Goal: Find specific page/section: Find specific page/section

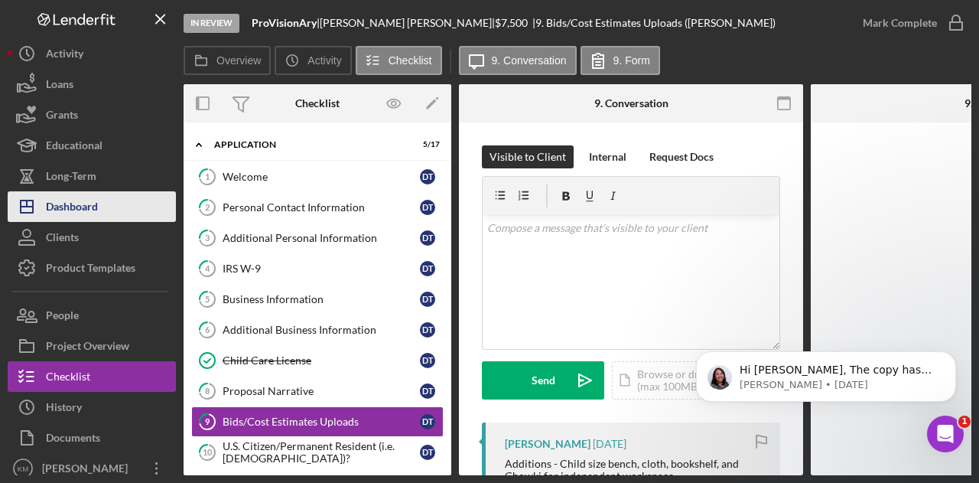
scroll to position [1147, 0]
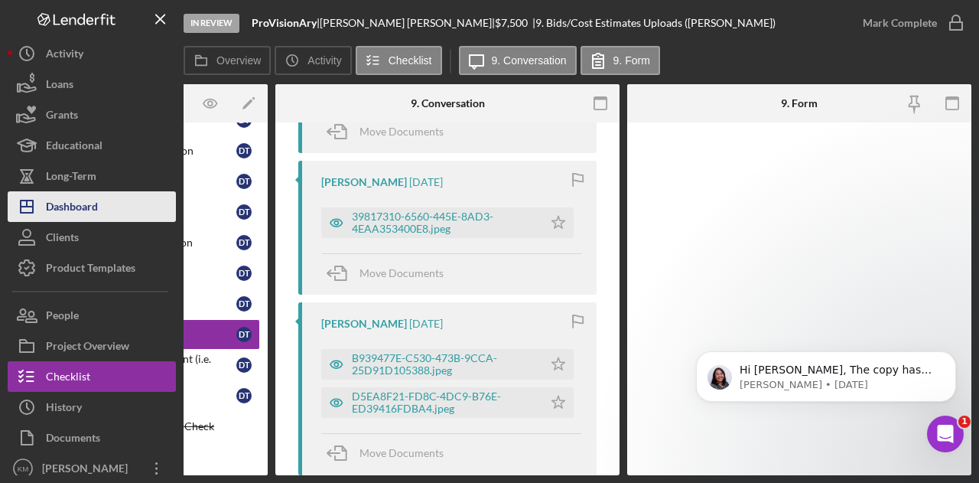
drag, startPoint x: 0, startPoint y: 0, endPoint x: 55, endPoint y: 203, distance: 210.0
click at [55, 203] on div "Dashboard" at bounding box center [72, 208] width 52 height 34
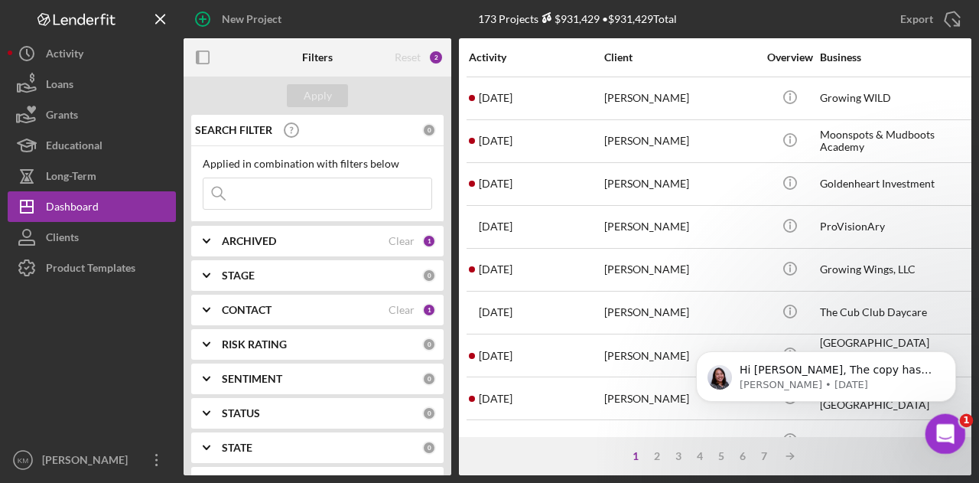
click at [934, 428] on icon "Open Intercom Messenger" at bounding box center [943, 431] width 25 height 25
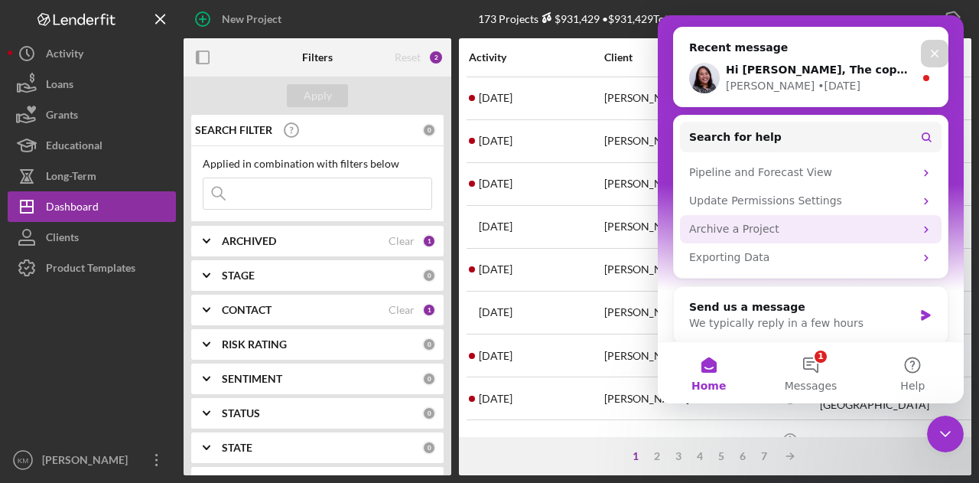
scroll to position [177, 0]
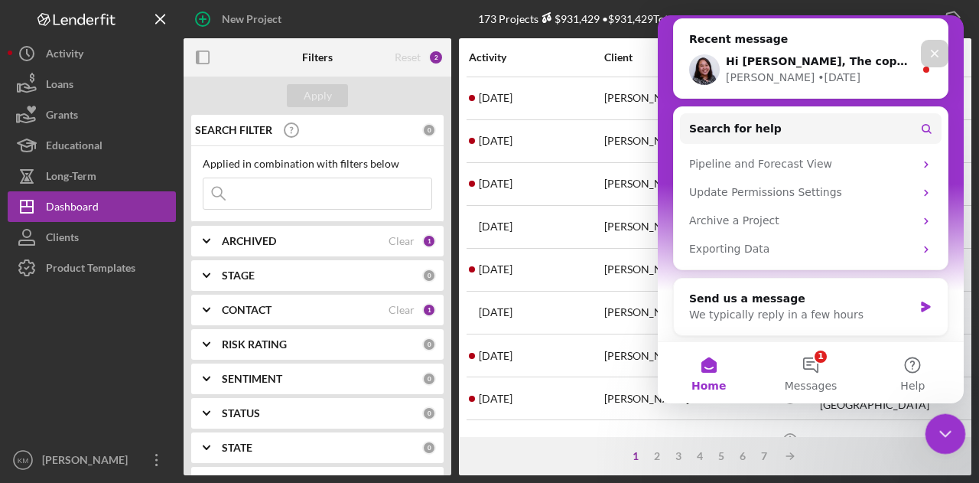
click at [925, 436] on div "Close Intercom Messenger" at bounding box center [942, 431] width 37 height 37
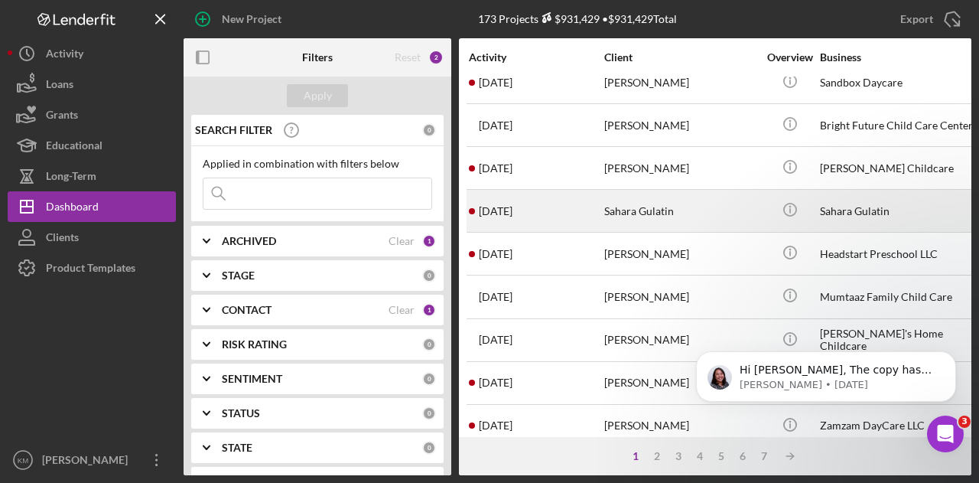
scroll to position [719, 0]
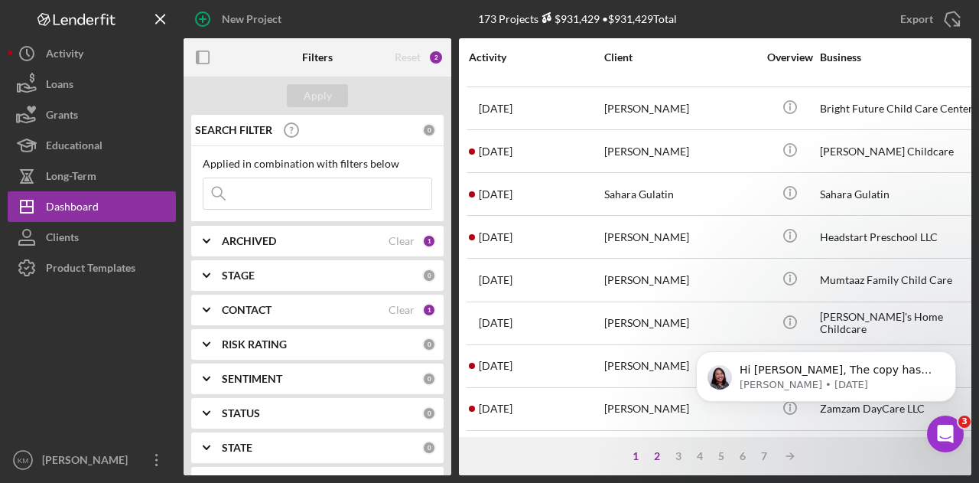
click at [656, 460] on div "2" at bounding box center [656, 456] width 21 height 12
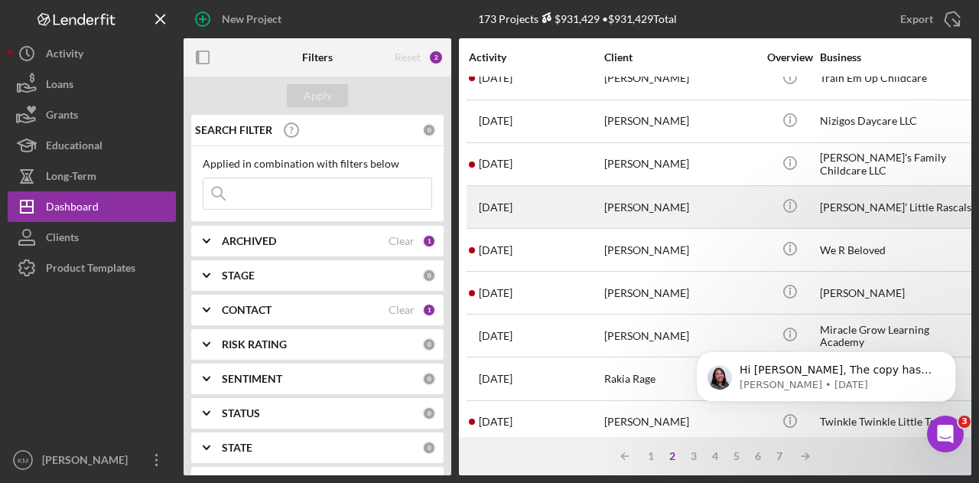
scroll to position [153, 0]
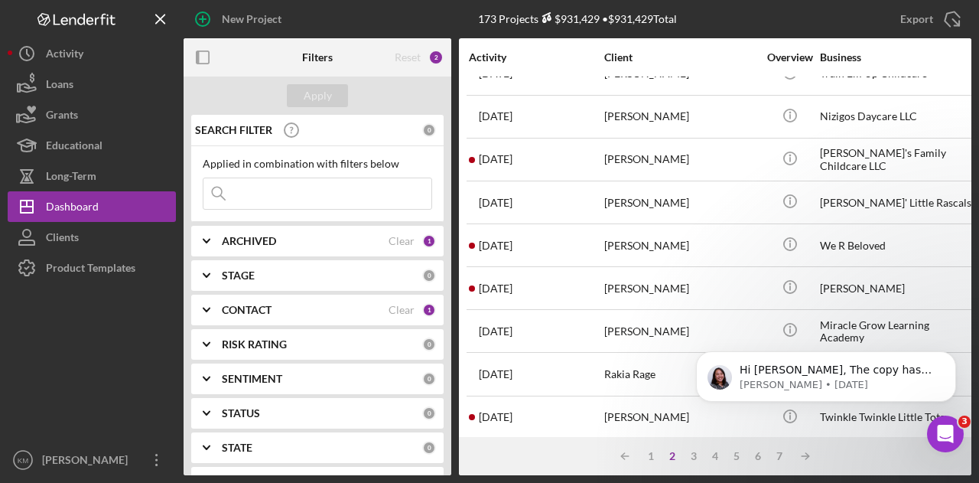
click at [291, 197] on input at bounding box center [317, 193] width 228 height 31
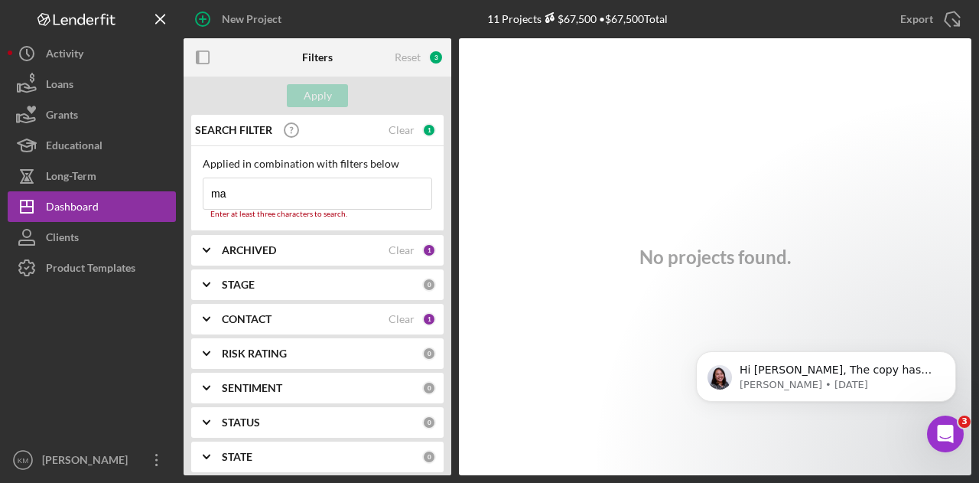
type input "m"
click at [258, 185] on input "m" at bounding box center [317, 193] width 228 height 31
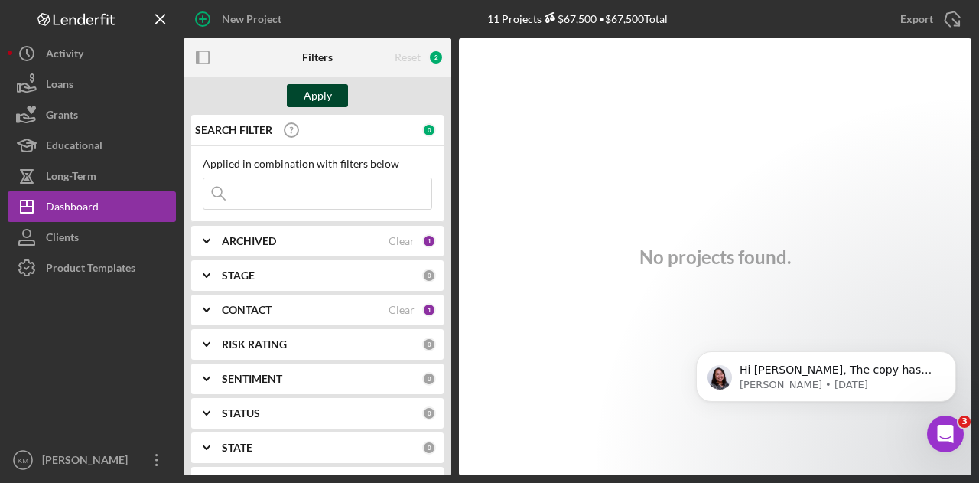
click at [318, 86] on div "Apply" at bounding box center [318, 95] width 28 height 23
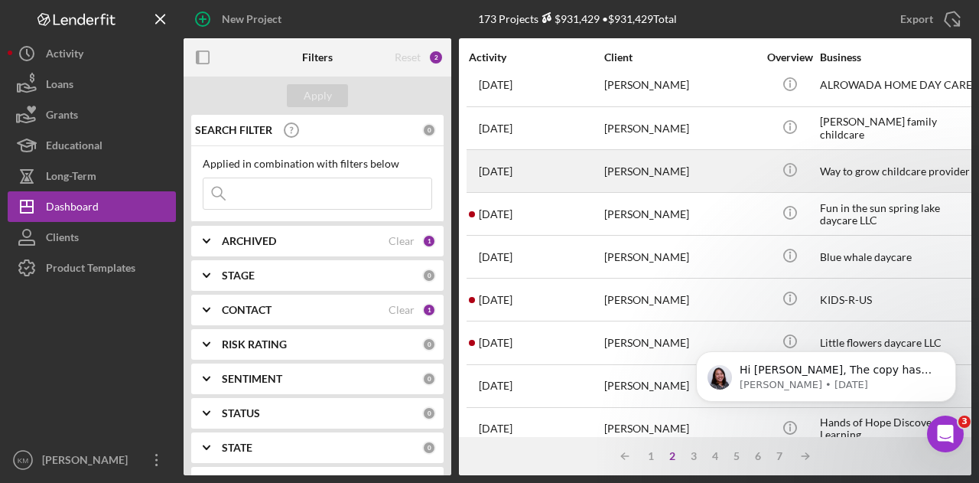
scroll to position [719, 0]
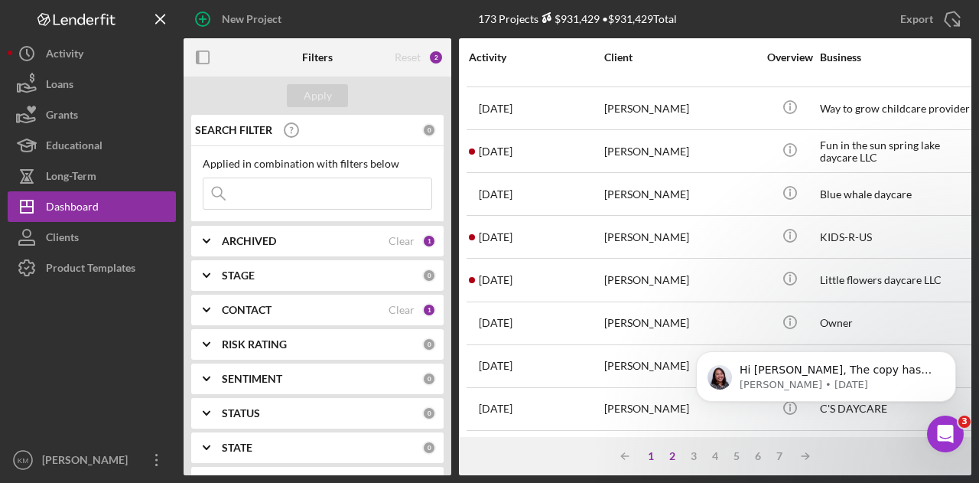
click at [647, 457] on div "1" at bounding box center [650, 456] width 21 height 12
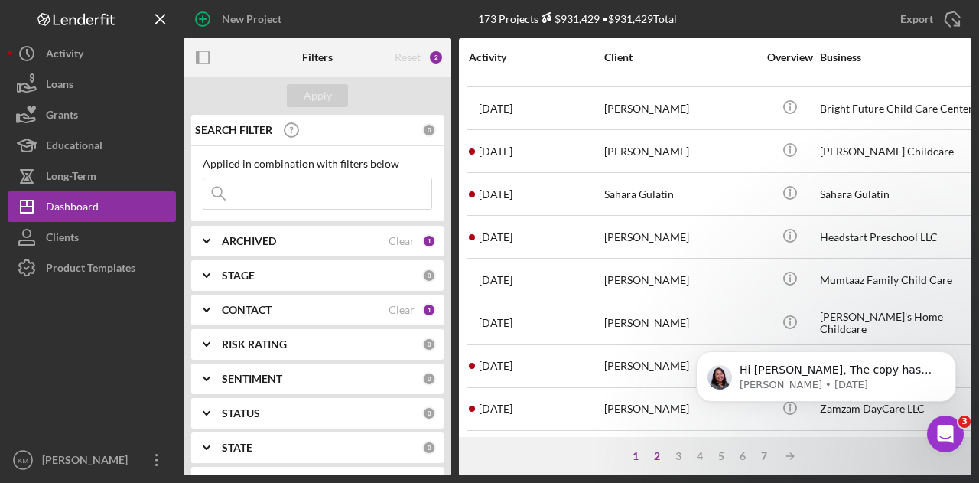
click at [653, 459] on div "2" at bounding box center [656, 456] width 21 height 12
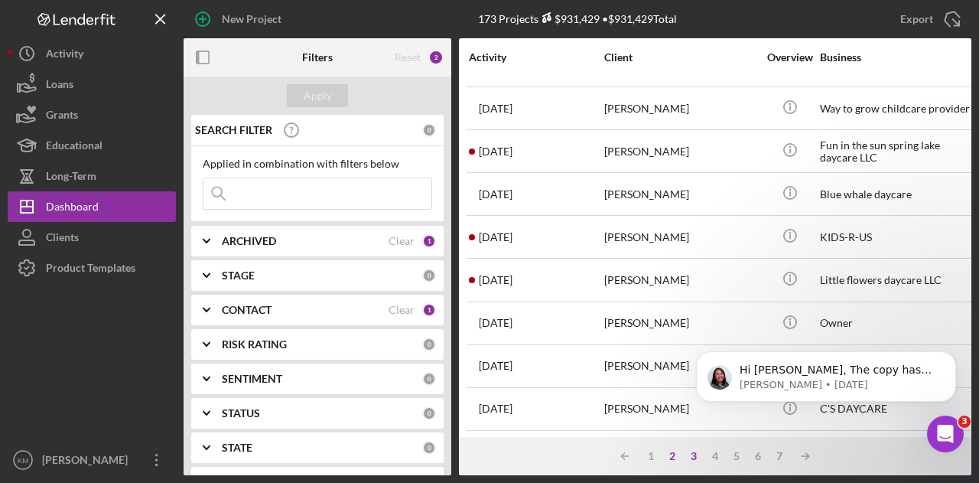
click at [693, 455] on div "3" at bounding box center [693, 456] width 21 height 12
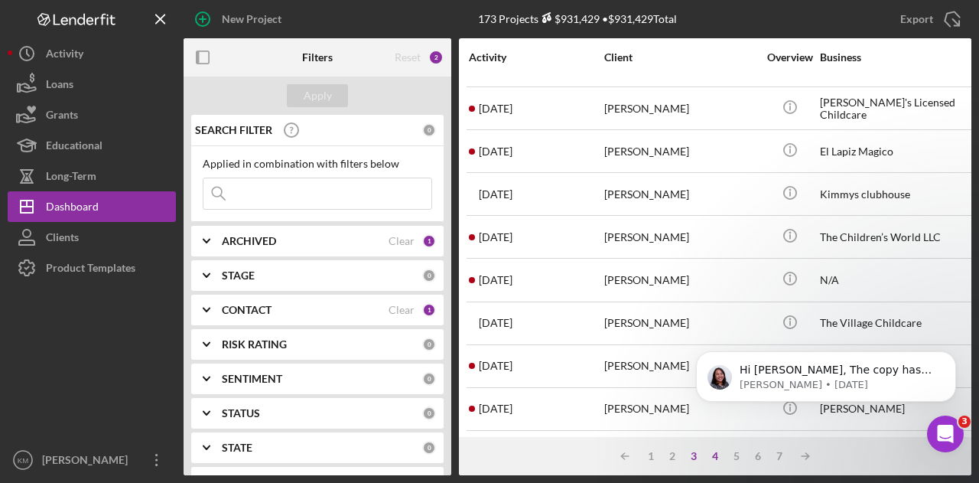
click at [716, 455] on div "4" at bounding box center [714, 456] width 21 height 12
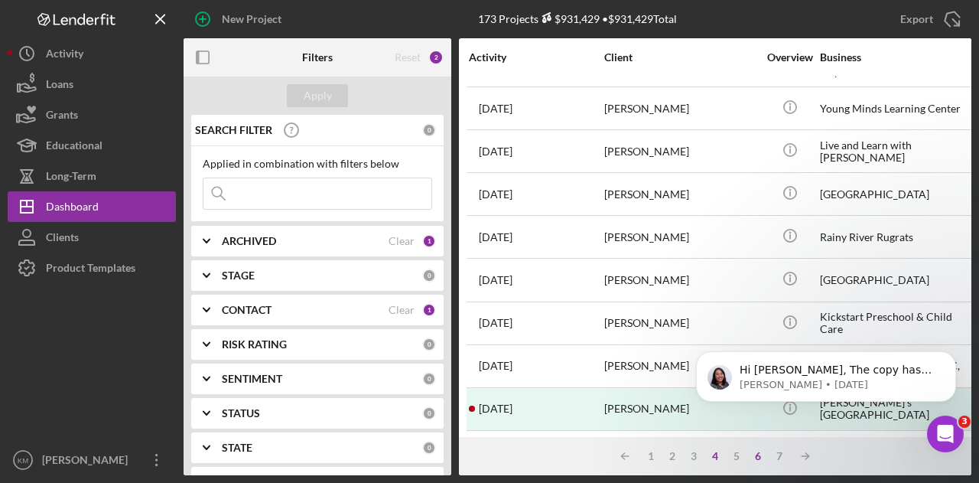
click at [747, 457] on div "6" at bounding box center [757, 456] width 21 height 12
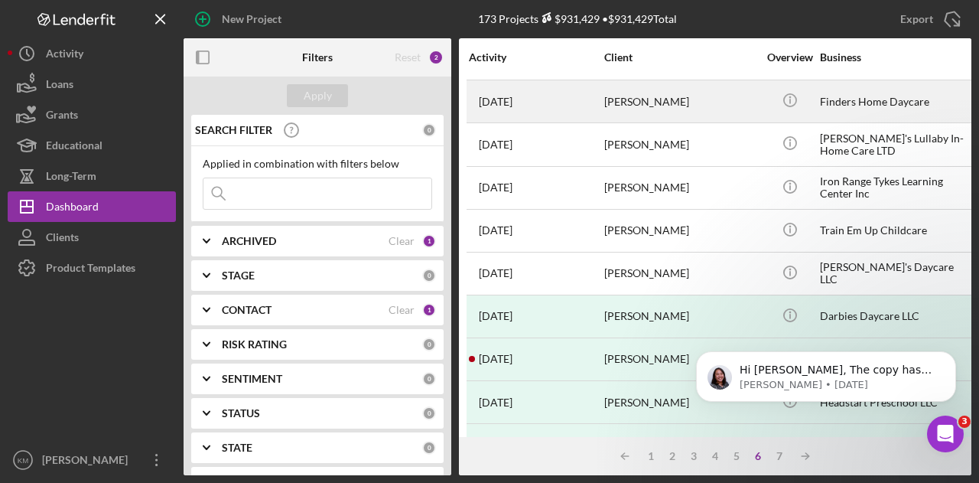
scroll to position [0, 0]
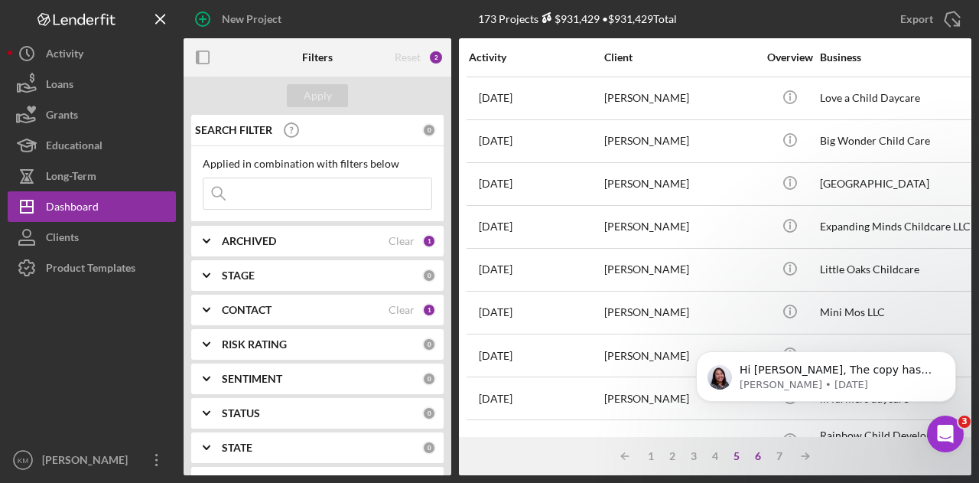
click at [737, 453] on div "5" at bounding box center [736, 456] width 21 height 12
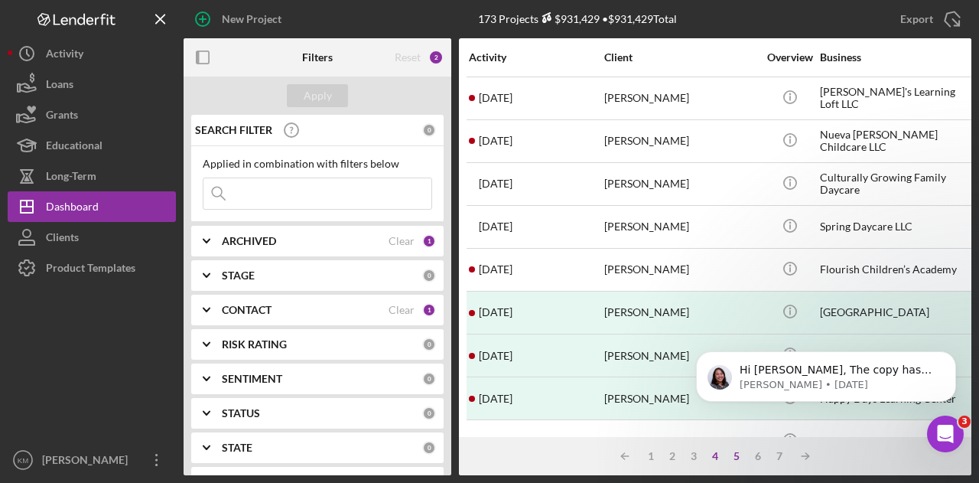
click at [704, 457] on div "4" at bounding box center [714, 456] width 21 height 12
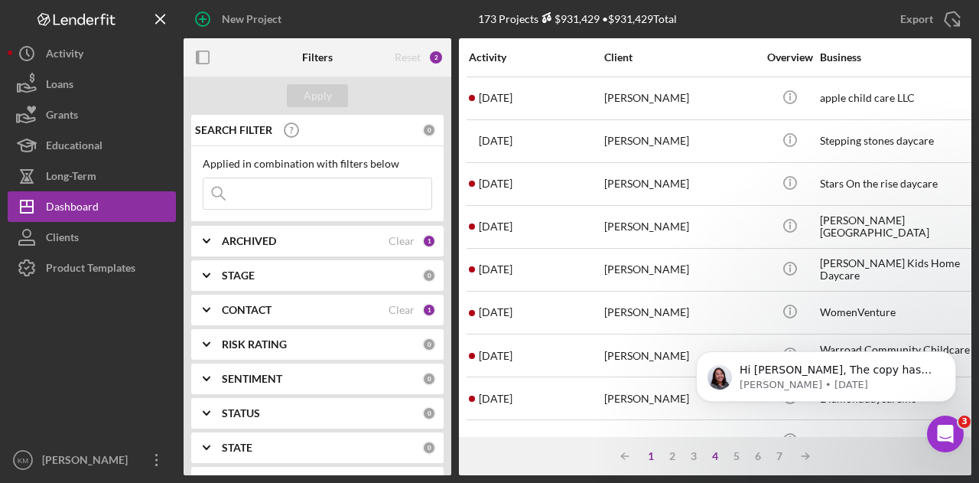
click at [654, 459] on div "1" at bounding box center [650, 456] width 21 height 12
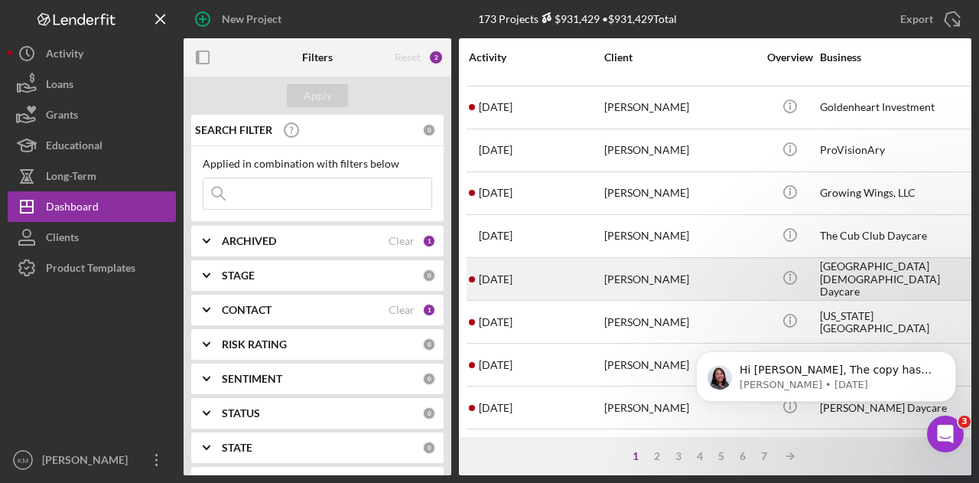
scroll to position [153, 0]
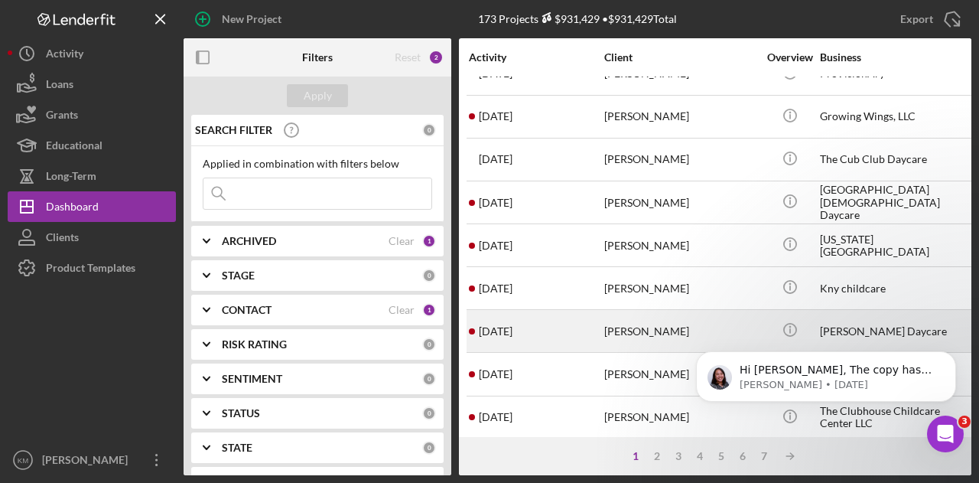
click at [638, 329] on div "[PERSON_NAME]" at bounding box center [680, 330] width 153 height 41
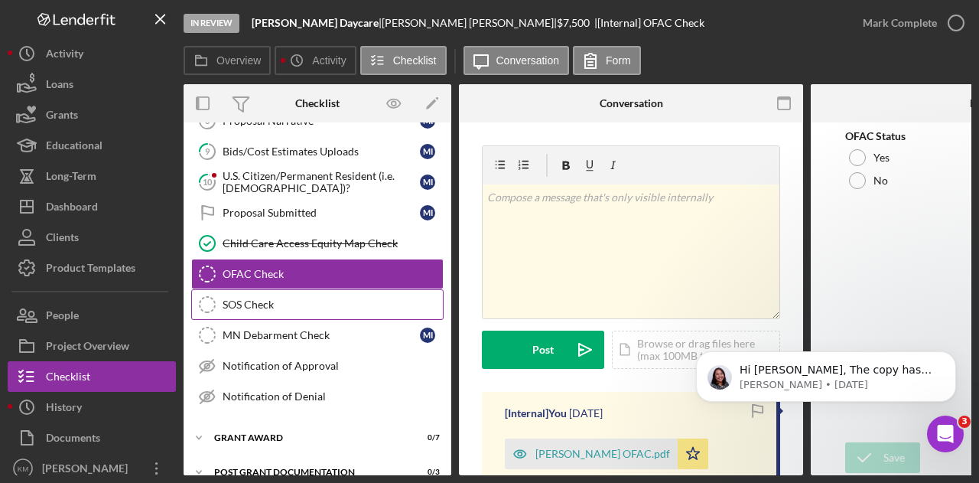
scroll to position [286, 0]
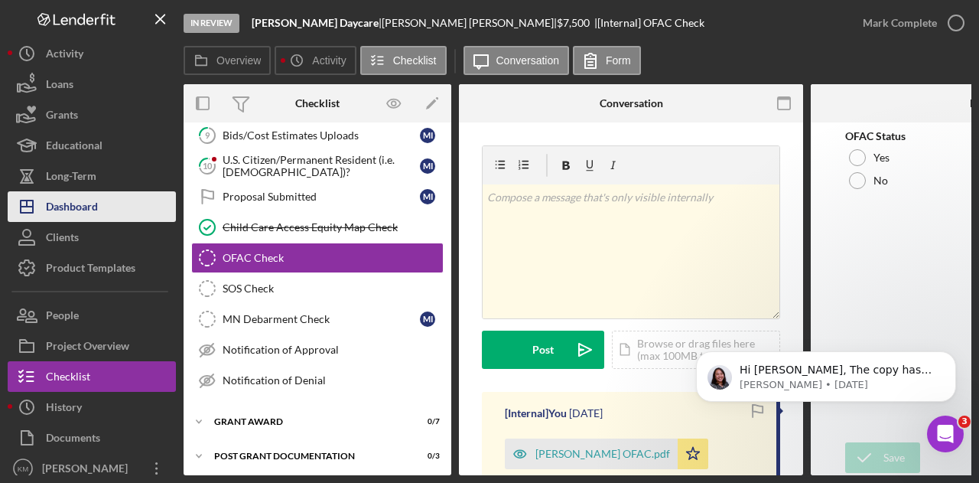
click at [108, 200] on button "Icon/Dashboard Dashboard" at bounding box center [92, 206] width 168 height 31
